Goal: Task Accomplishment & Management: Manage account settings

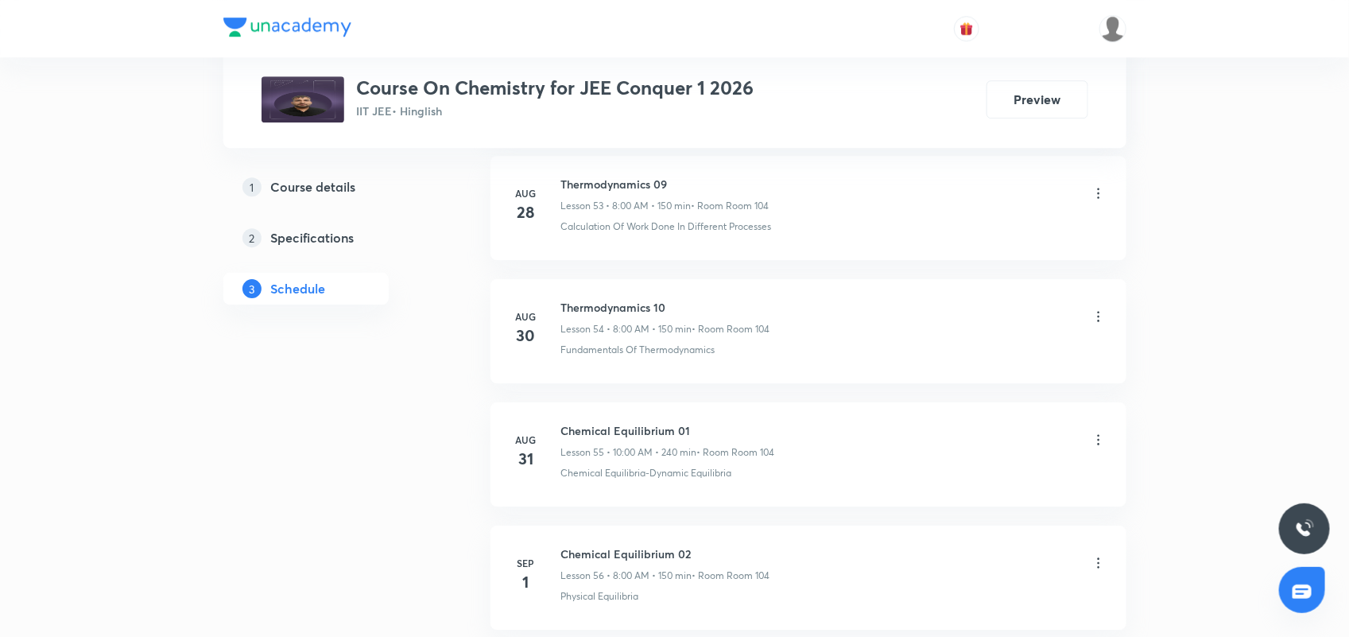
scroll to position [7660, 0]
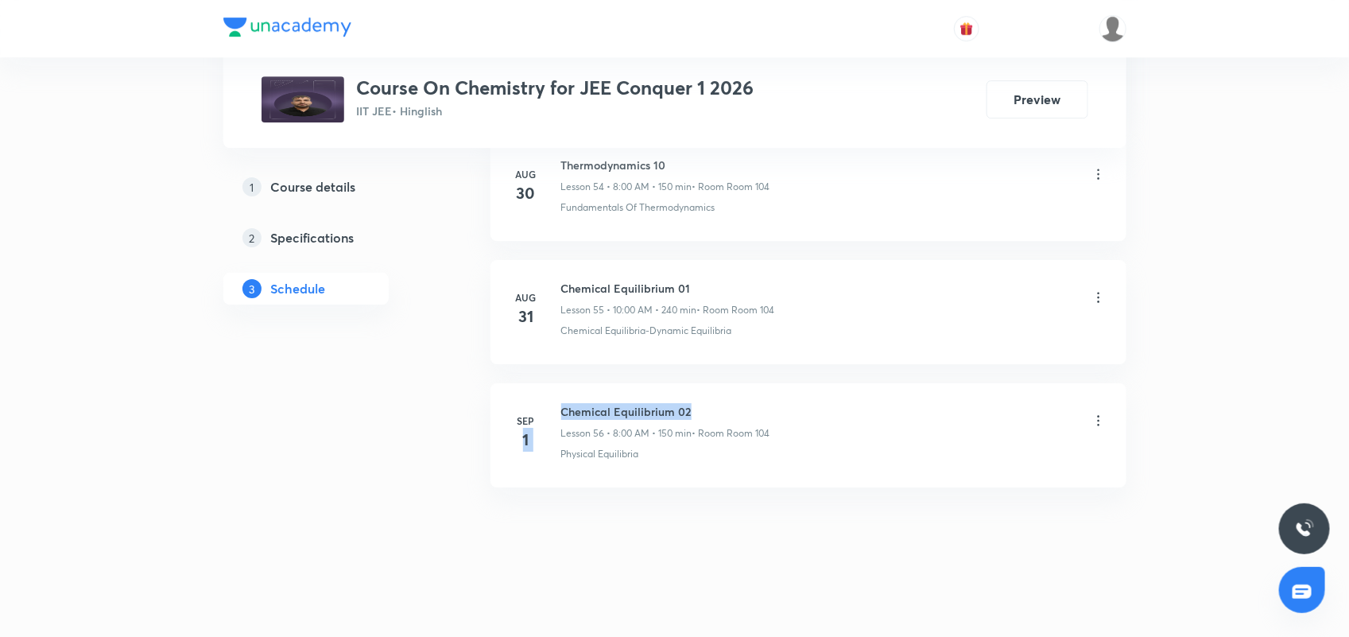
drag, startPoint x: 558, startPoint y: 414, endPoint x: 788, endPoint y: 398, distance: 230.3
click at [788, 398] on li "Sep 1 Chemical Equilibrium 02 Lesson 56 • 8:00 AM • 150 min • Room Room 104 Phy…" at bounding box center [809, 435] width 636 height 104
drag, startPoint x: 618, startPoint y: 537, endPoint x: 613, endPoint y: 507, distance: 30.7
drag, startPoint x: 557, startPoint y: 409, endPoint x: 696, endPoint y: 522, distance: 179.2
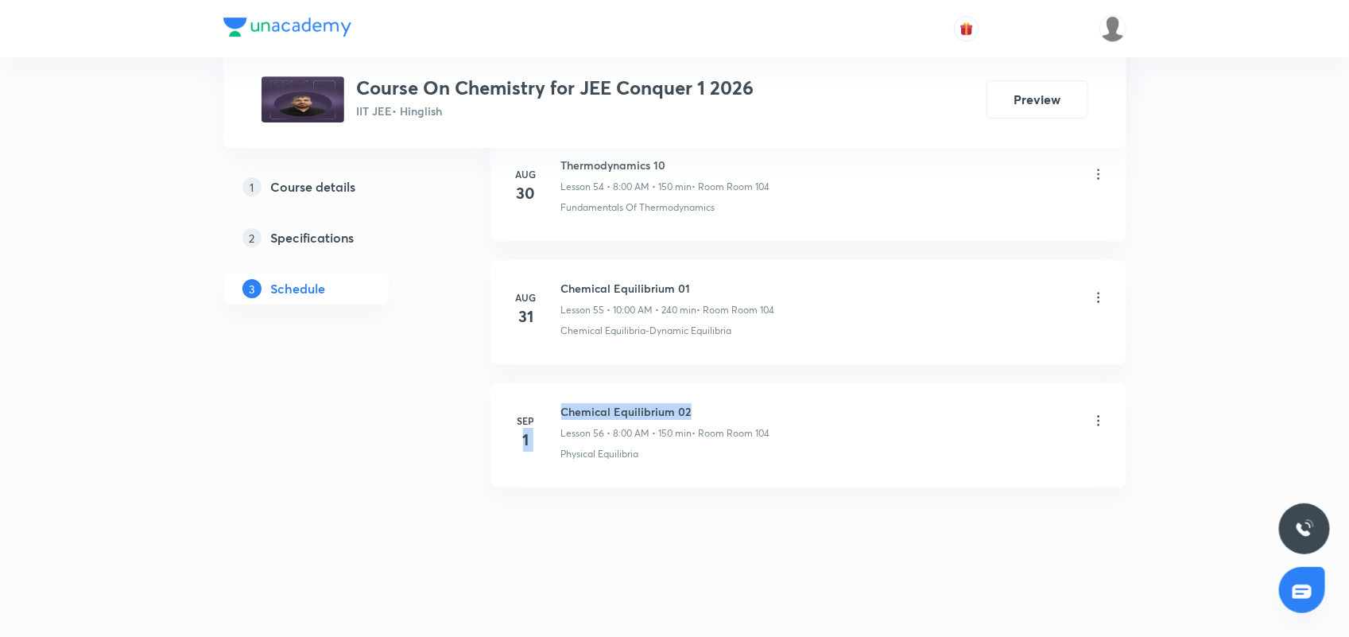
click at [747, 407] on div "Sep 1 Chemical Equilibrium 02 Lesson 56 • 8:00 AM • 150 min • Room Room 104 Phy…" at bounding box center [808, 432] width 596 height 58
drag, startPoint x: 561, startPoint y: 410, endPoint x: 788, endPoint y: 415, distance: 226.6
click at [788, 415] on div "Chemical Equilibrium 02 Lesson 56 • 8:00 AM • 150 min • Room Room 104" at bounding box center [833, 421] width 545 height 37
copy h6 "Chemical Equilibrium 02"
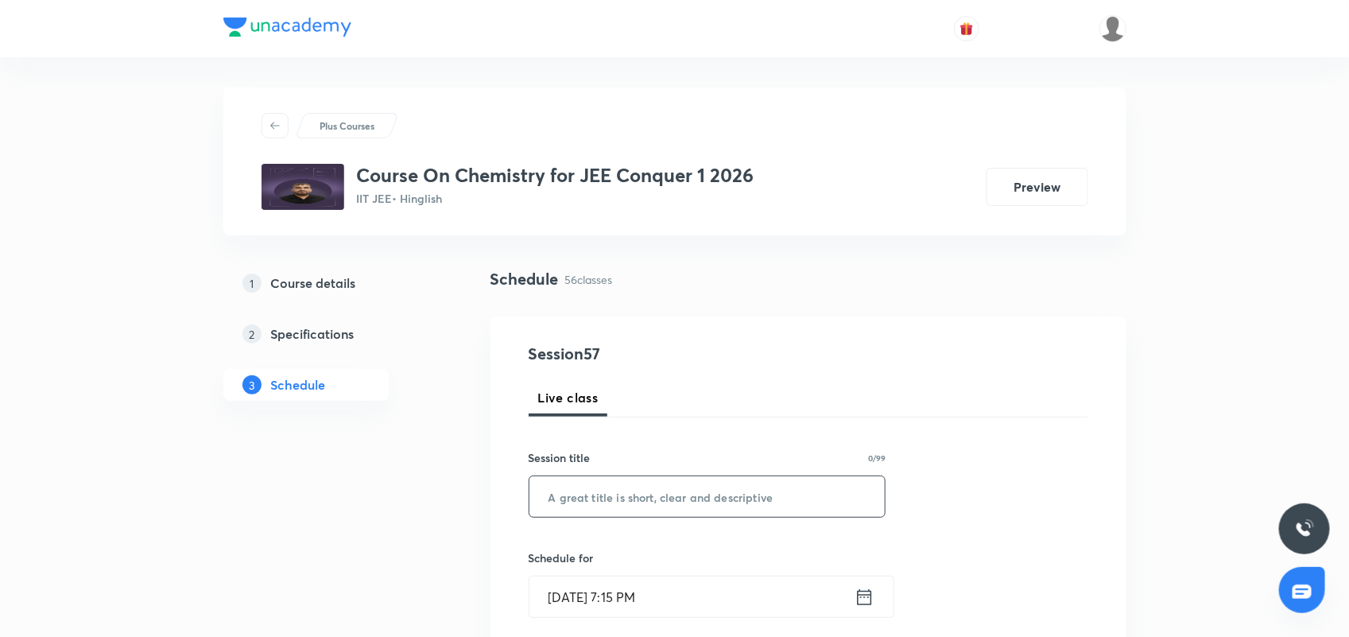
scroll to position [0, 0]
click at [638, 502] on input "text" at bounding box center [707, 498] width 356 height 41
paste input "Chemical Equilibrium 02"
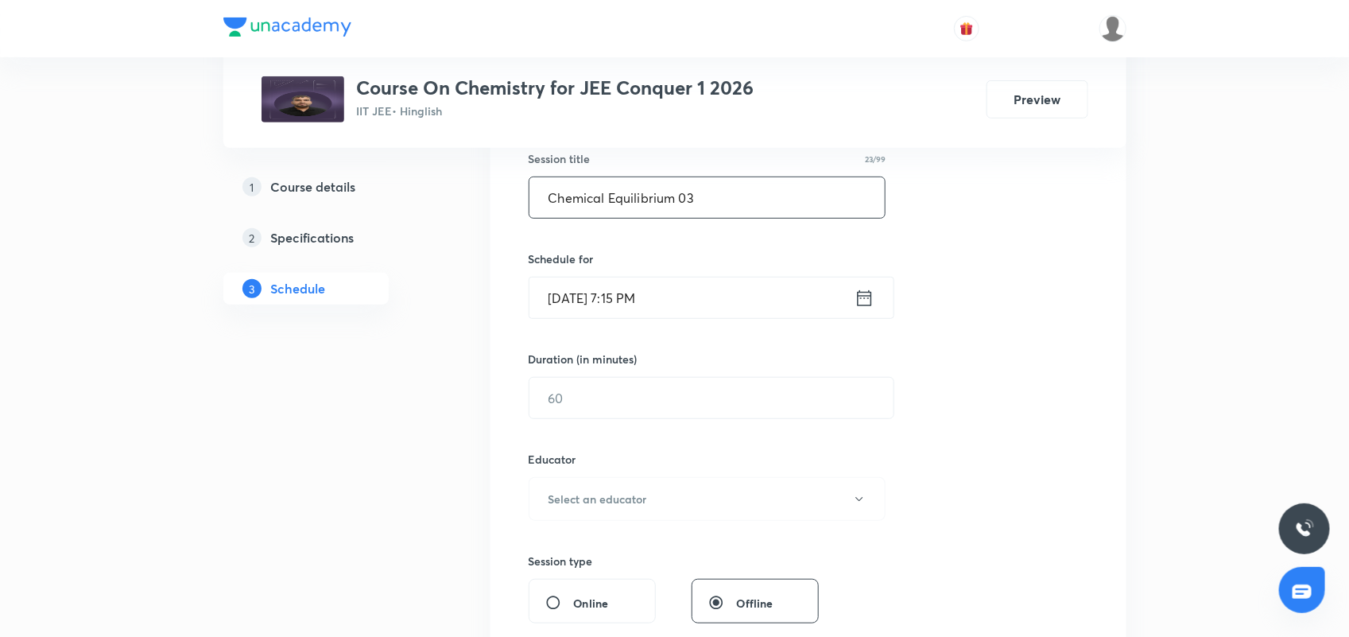
scroll to position [397, 0]
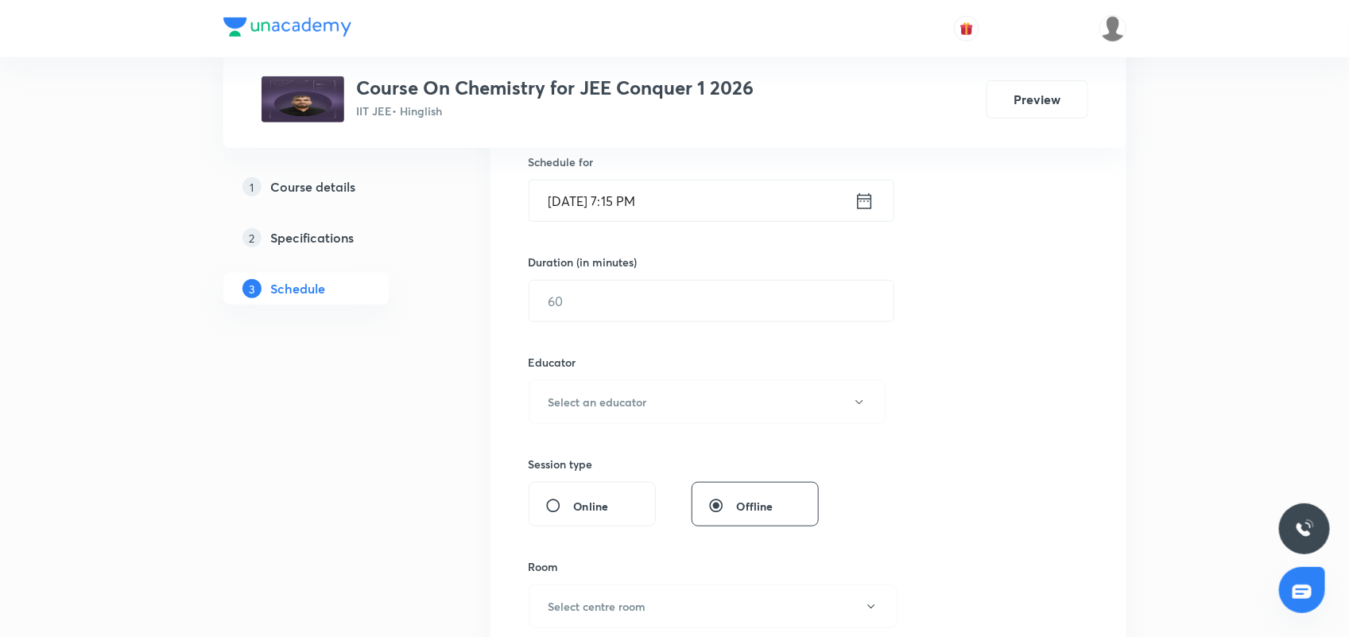
type input "Chemical Equilibrium 03"
click at [849, 200] on input "Sep 1, 2025, 7:15 PM" at bounding box center [691, 200] width 325 height 41
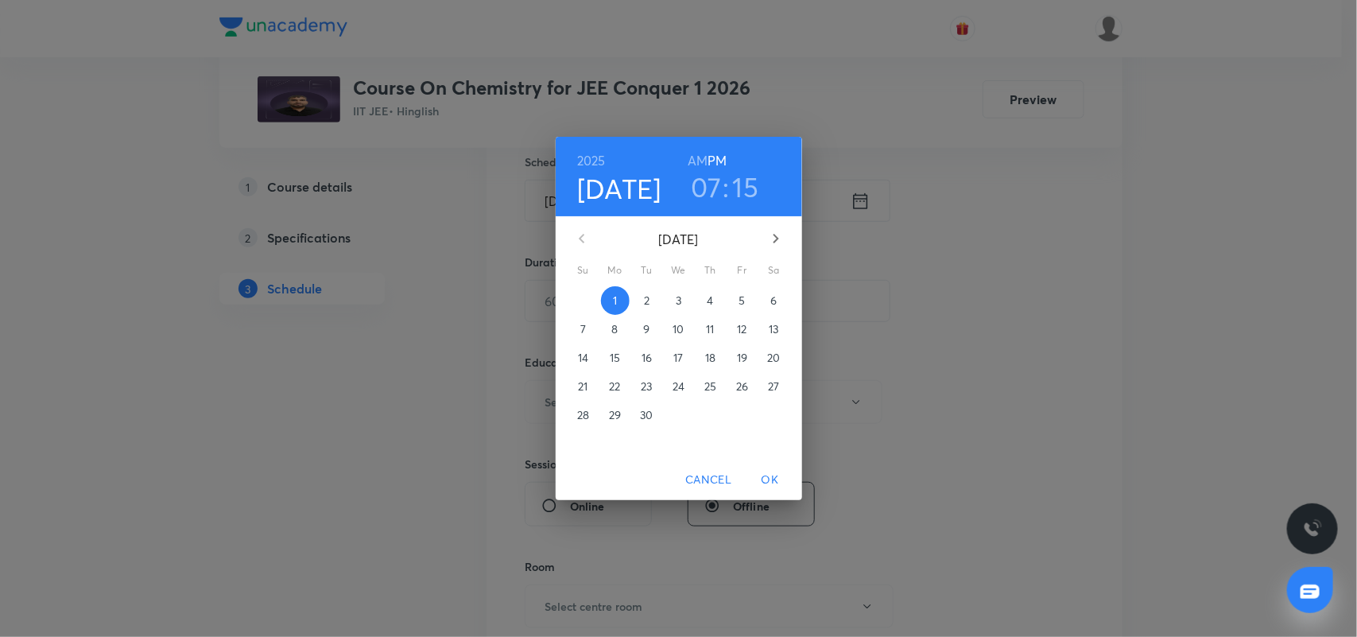
click at [648, 299] on p "2" at bounding box center [647, 301] width 6 height 16
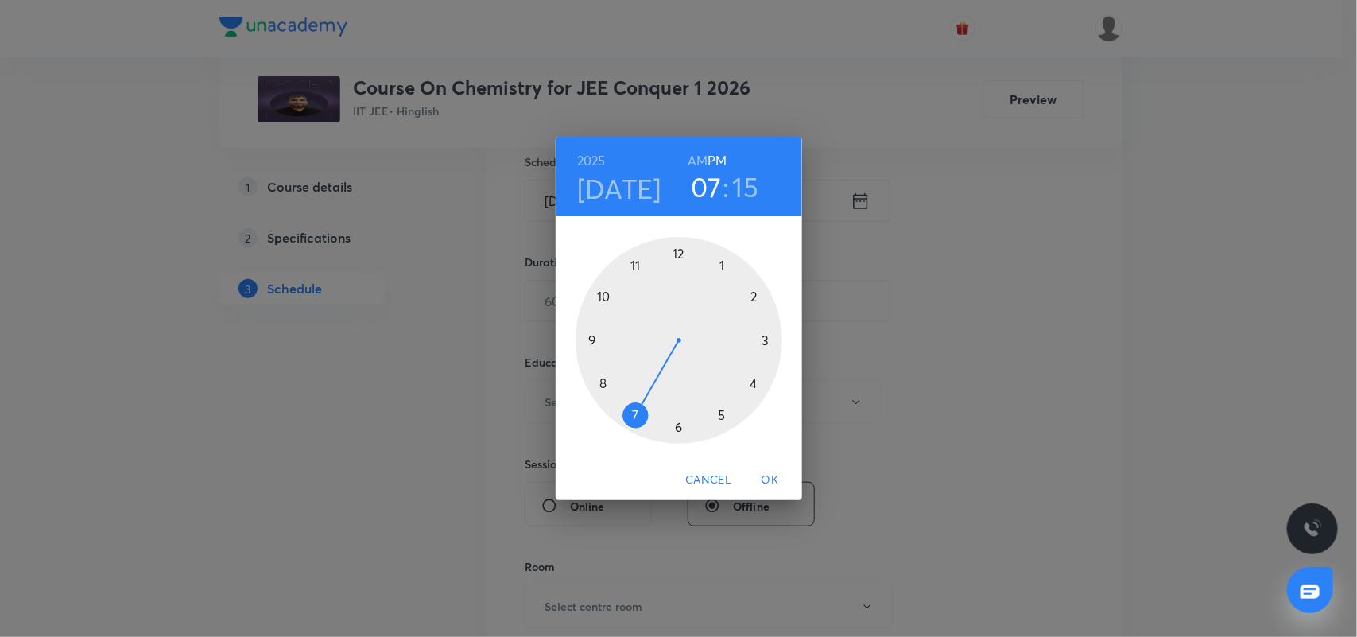
drag, startPoint x: 698, startPoint y: 149, endPoint x: 735, endPoint y: 351, distance: 205.4
click at [698, 153] on h6 "AM" at bounding box center [698, 160] width 20 height 22
click at [602, 380] on div at bounding box center [679, 340] width 207 height 207
click at [677, 254] on div at bounding box center [679, 340] width 207 height 207
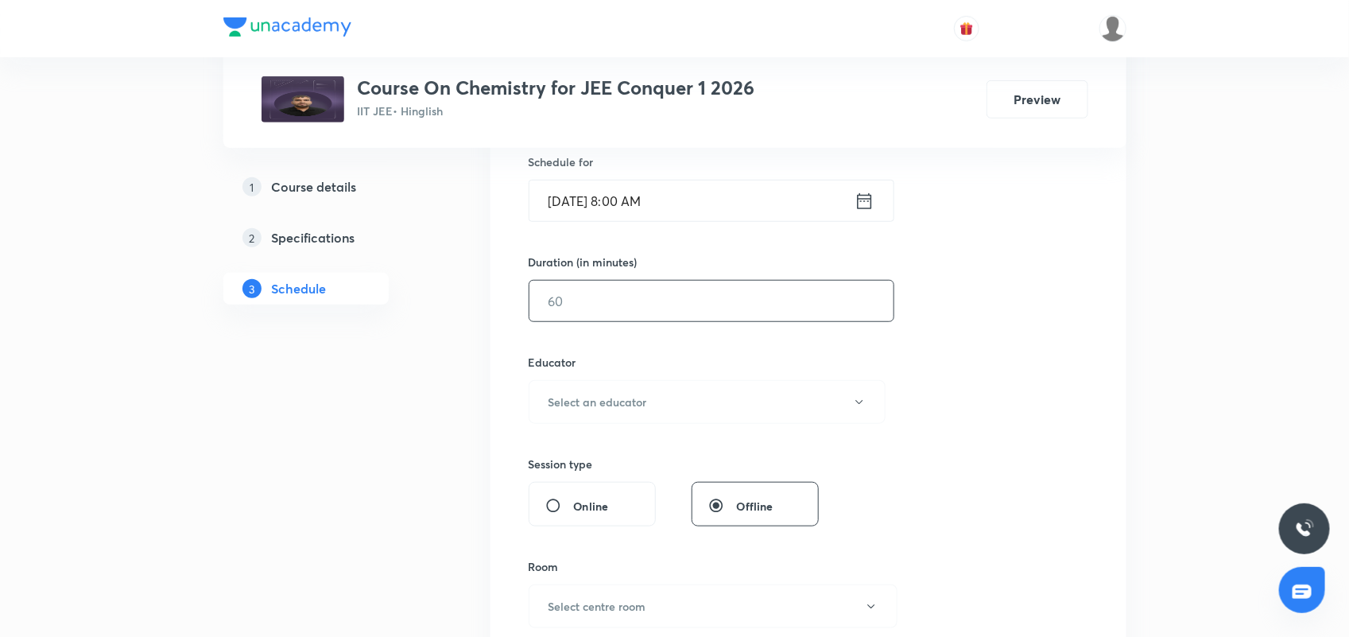
click at [664, 306] on input "text" at bounding box center [711, 301] width 364 height 41
type input "150"
click at [685, 411] on button "Select an educator" at bounding box center [708, 402] width 358 height 44
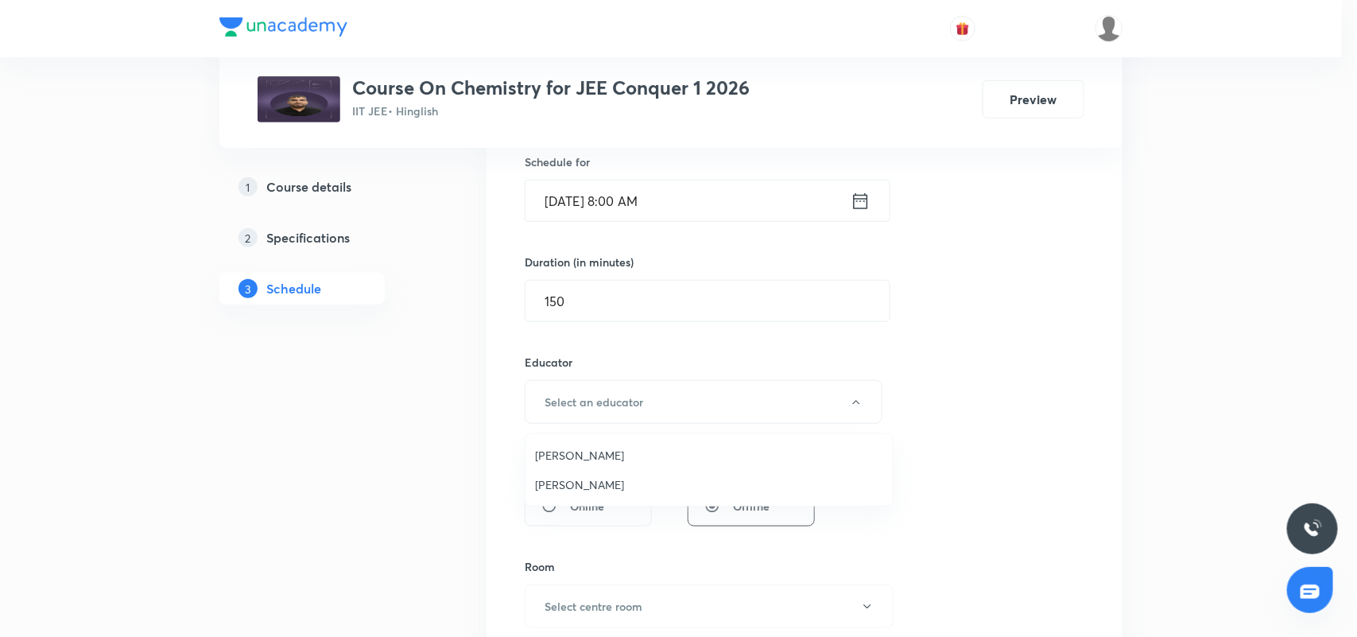
click at [626, 460] on span "Sachin Verma" at bounding box center [709, 455] width 348 height 17
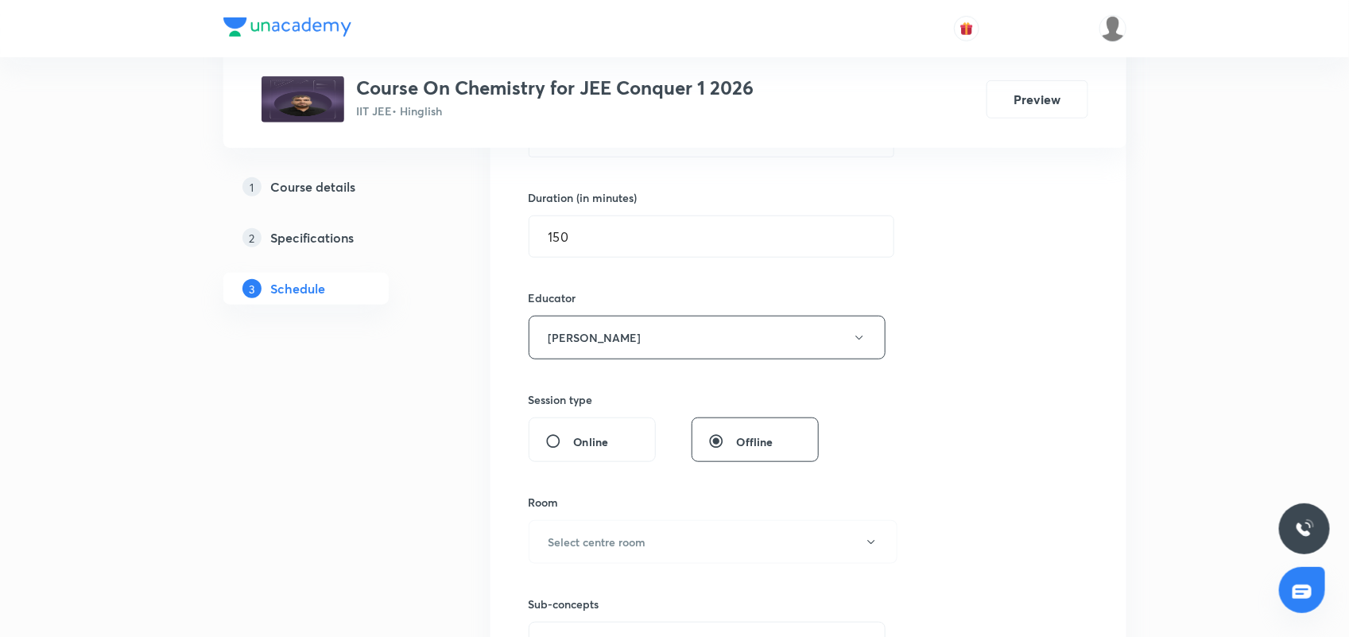
scroll to position [497, 0]
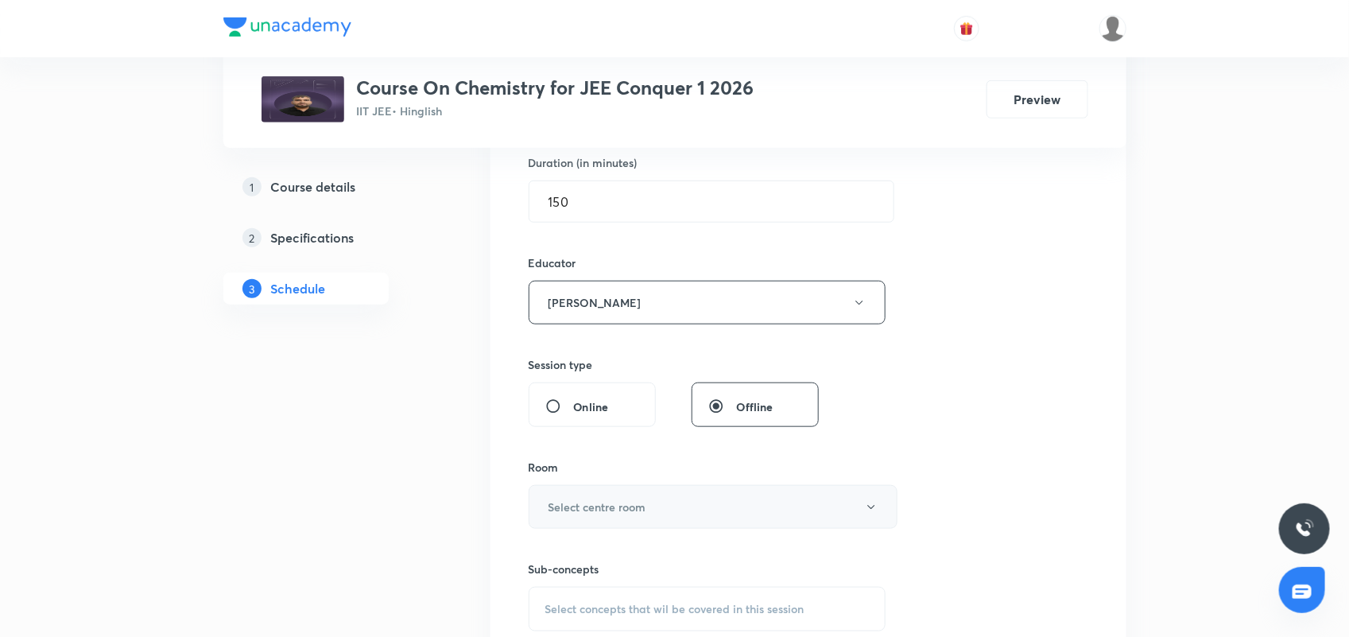
click at [602, 502] on h6 "Select centre room" at bounding box center [598, 506] width 98 height 17
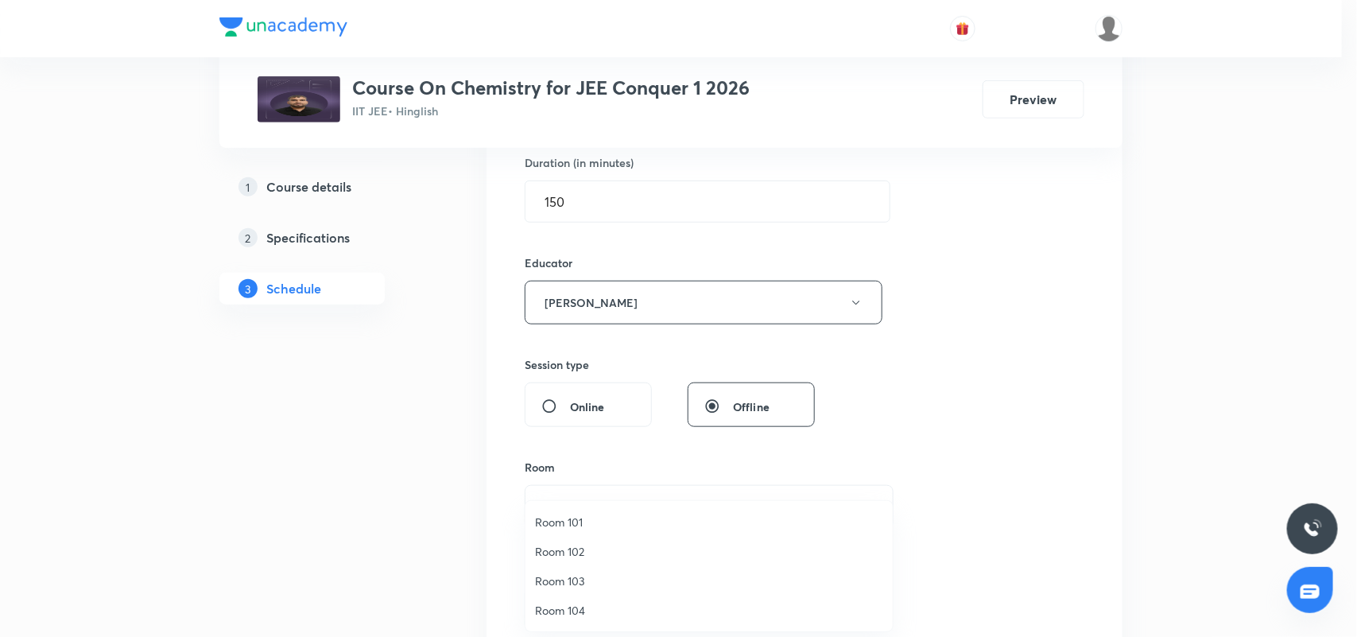
click at [582, 603] on span "Room 104" at bounding box center [709, 610] width 348 height 17
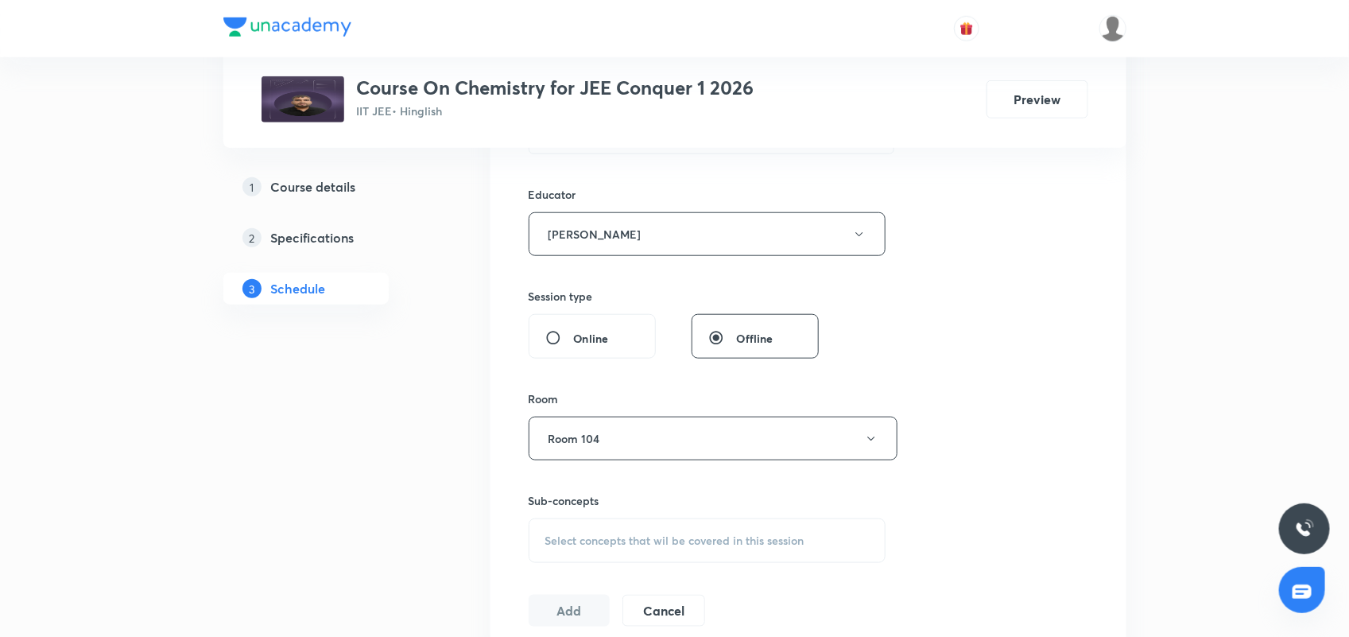
scroll to position [795, 0]
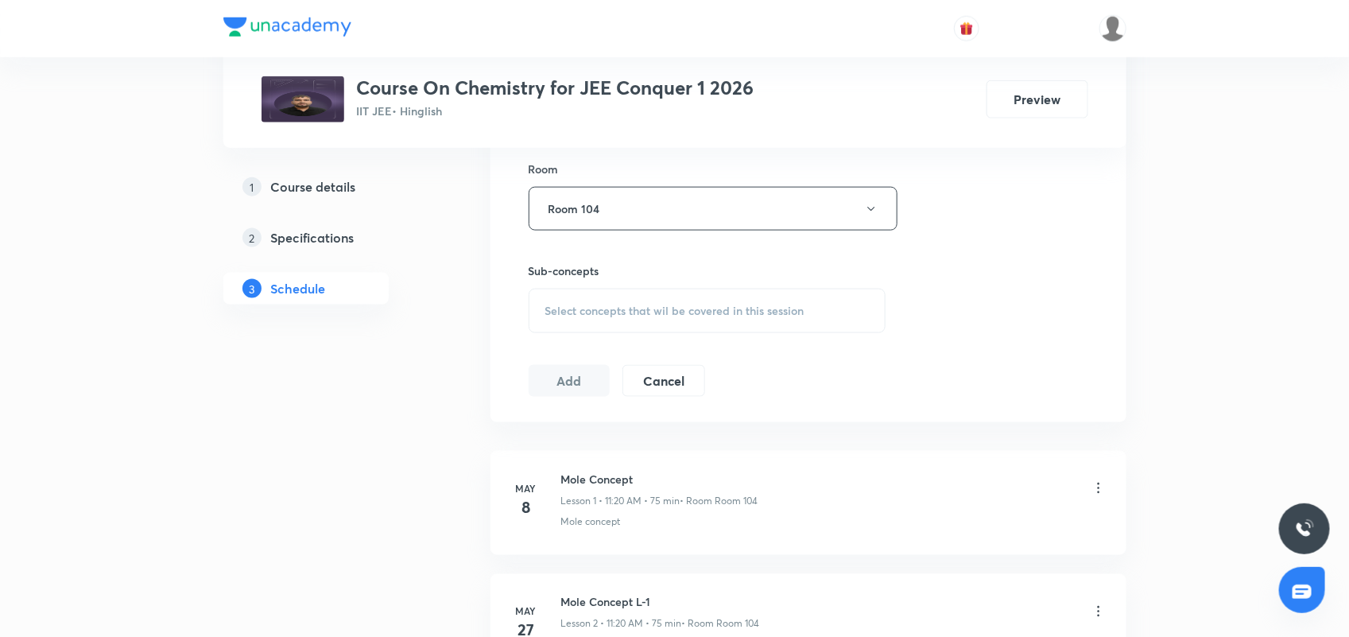
click at [620, 310] on span "Select concepts that wil be covered in this session" at bounding box center [674, 310] width 259 height 13
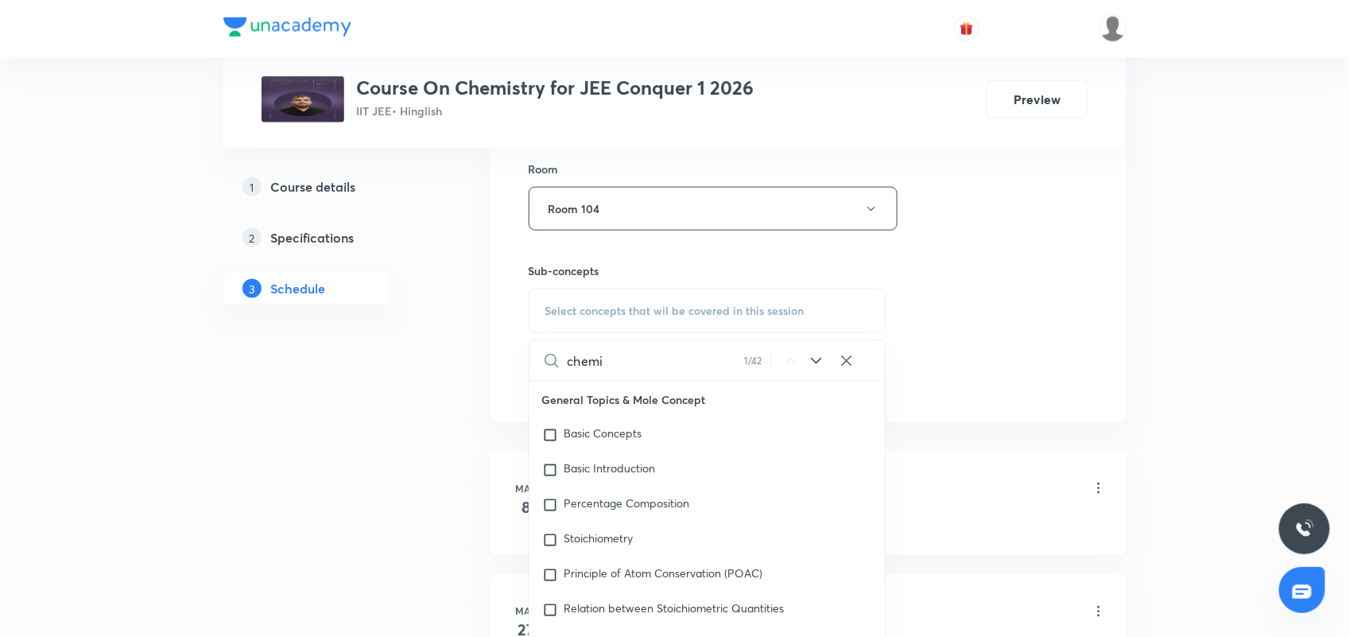
scroll to position [197, 0]
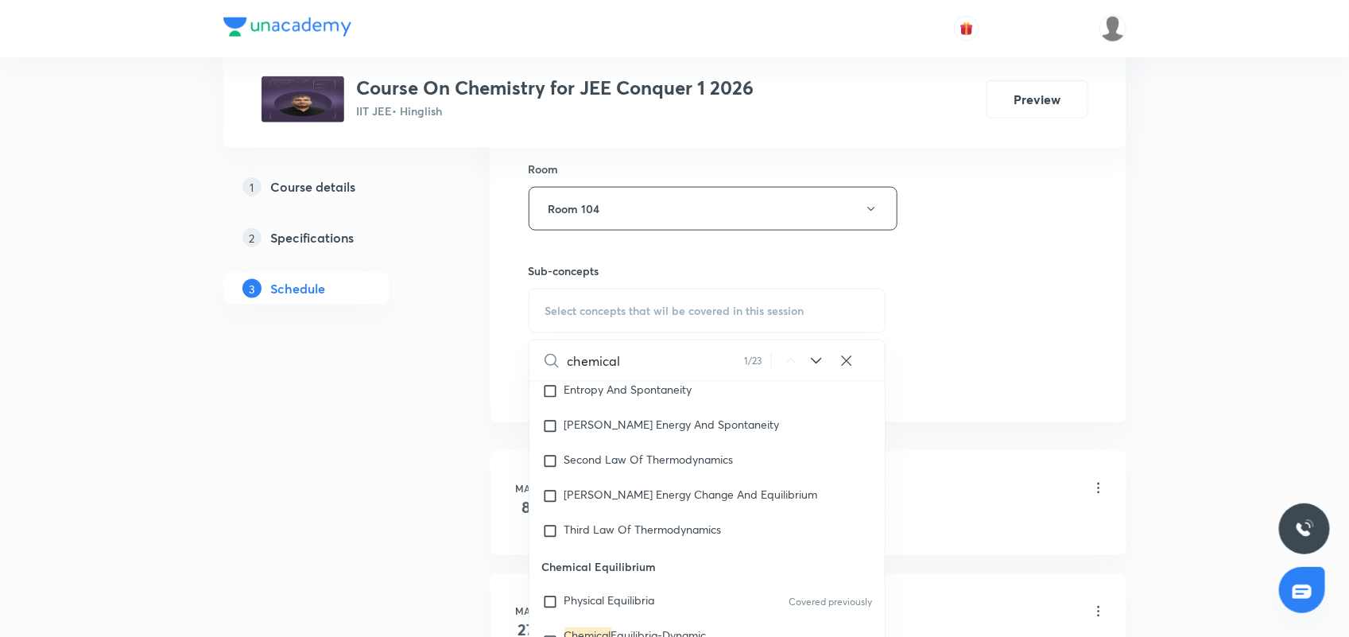
type input "chemical"
click at [817, 356] on icon at bounding box center [816, 360] width 19 height 19
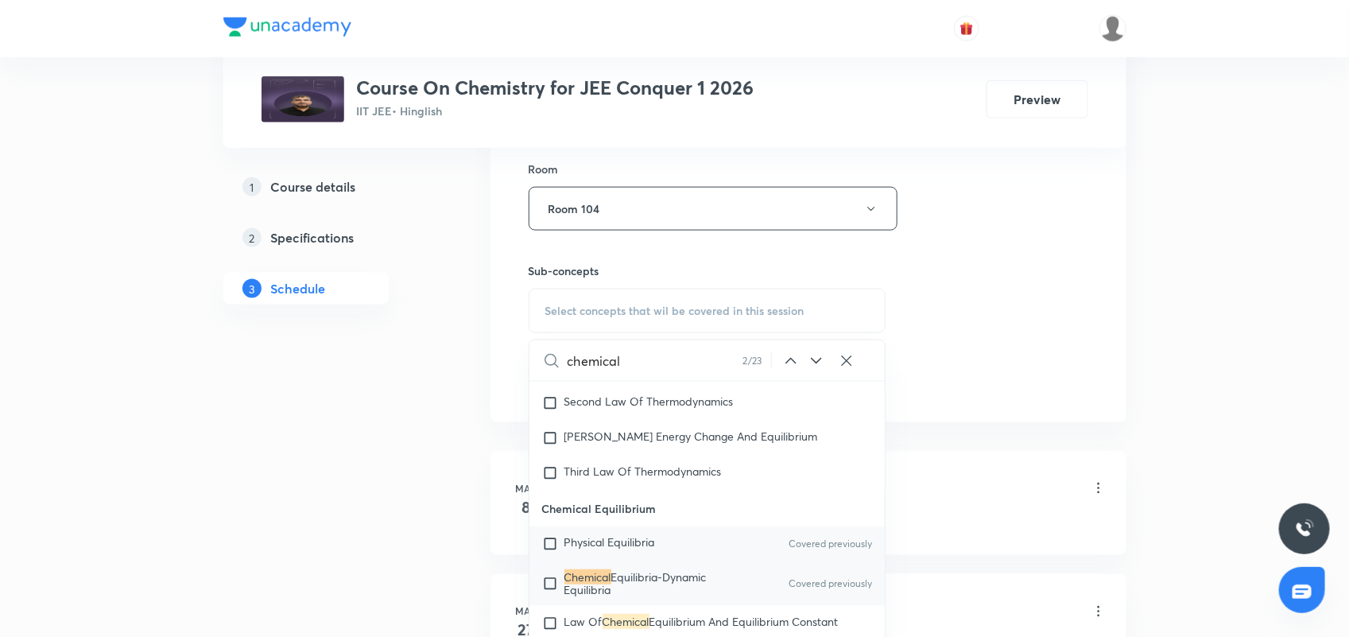
scroll to position [3395, 0]
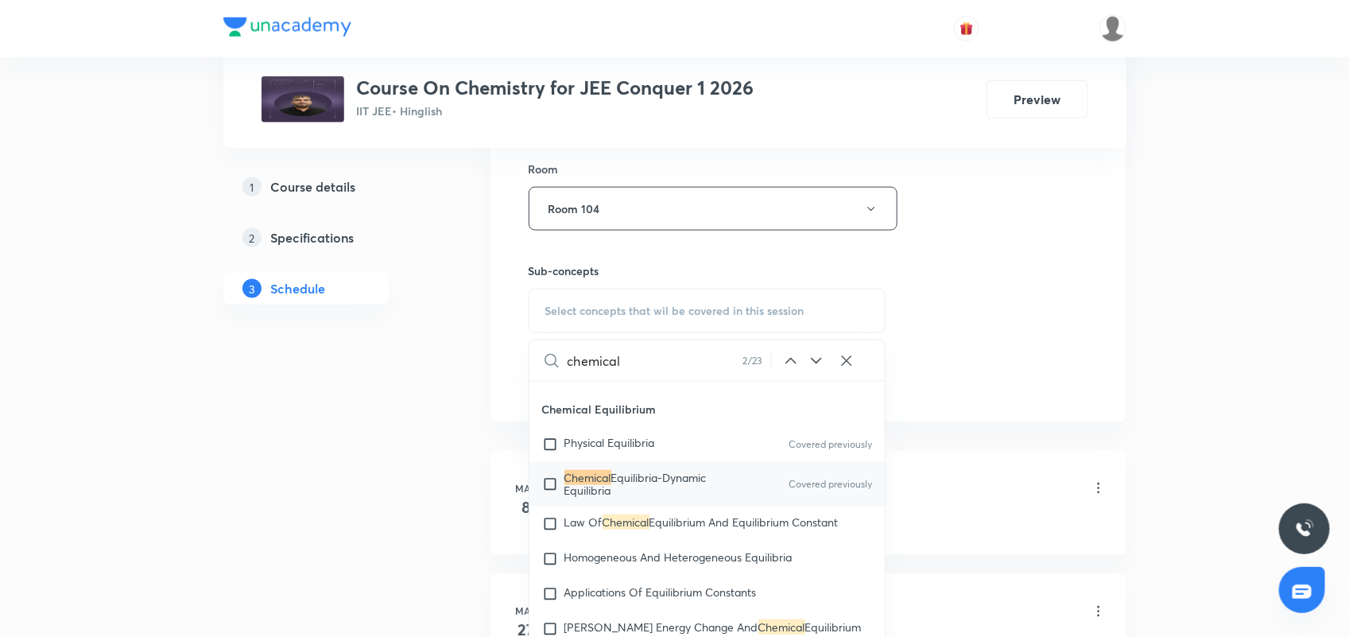
drag, startPoint x: 700, startPoint y: 490, endPoint x: 970, endPoint y: 343, distance: 307.7
click at [702, 487] on span "Equilibria-Dynamic Equilibria" at bounding box center [635, 484] width 142 height 28
checkbox input "true"
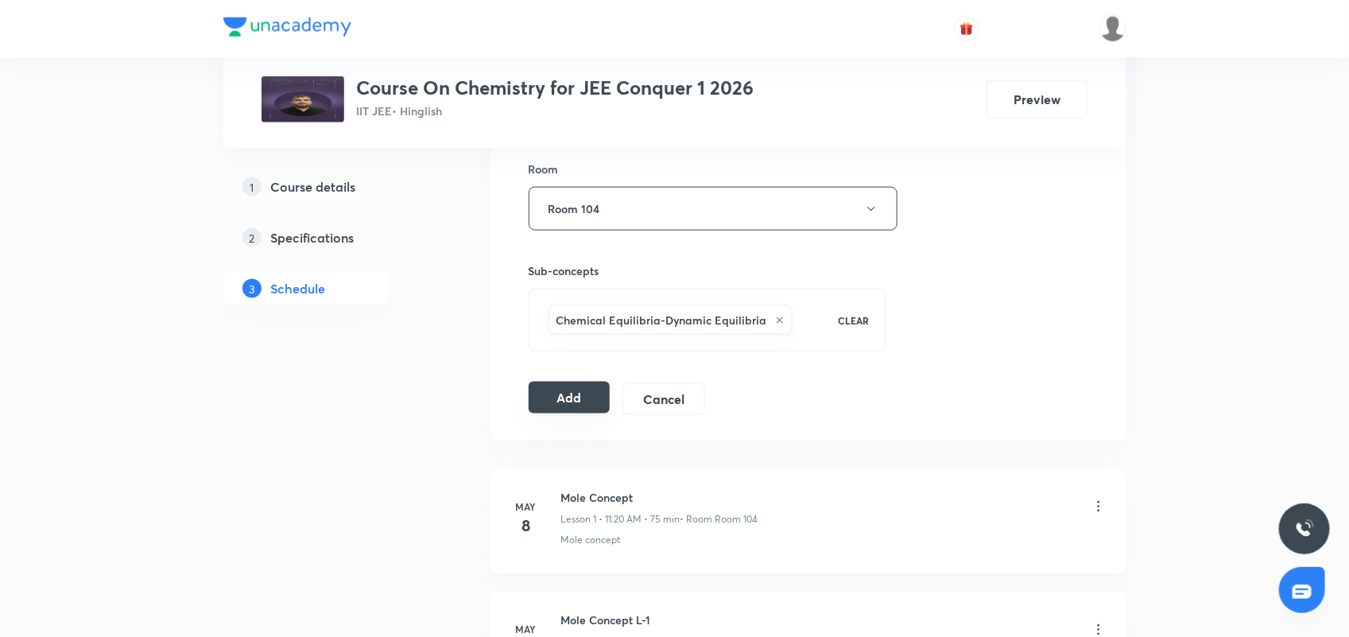
click at [535, 408] on button "Add" at bounding box center [570, 398] width 82 height 32
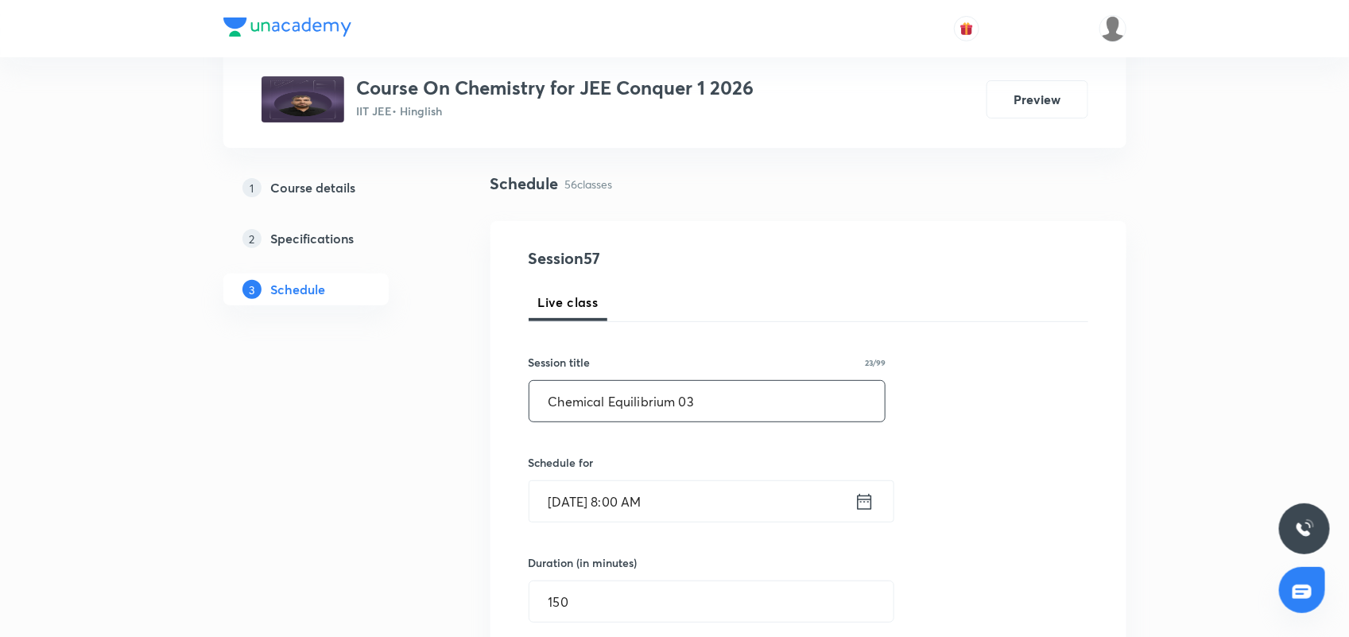
scroll to position [298, 0]
